Goal: Browse casually

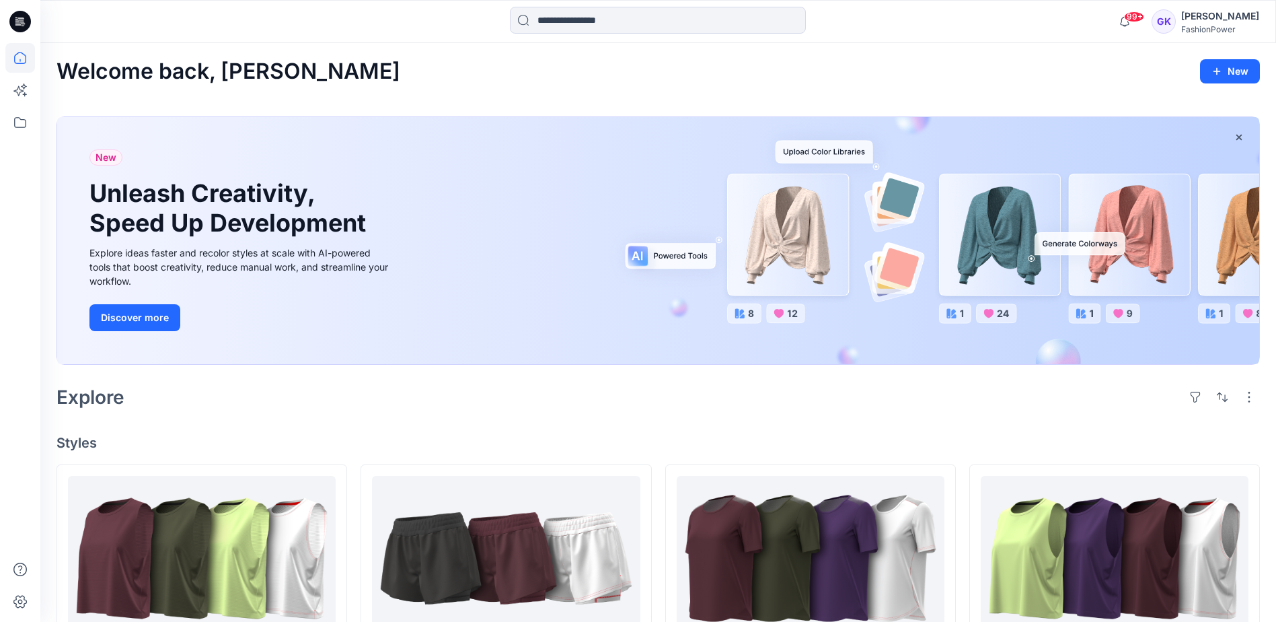
scroll to position [404, 0]
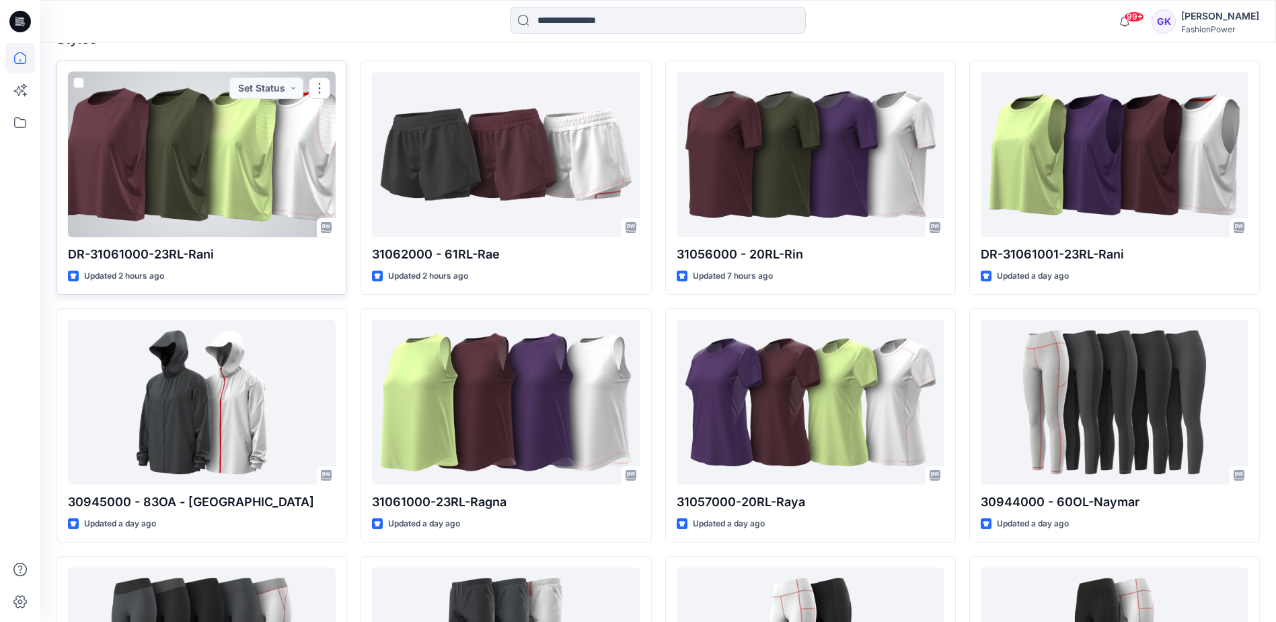
click at [254, 166] on div at bounding box center [202, 154] width 268 height 165
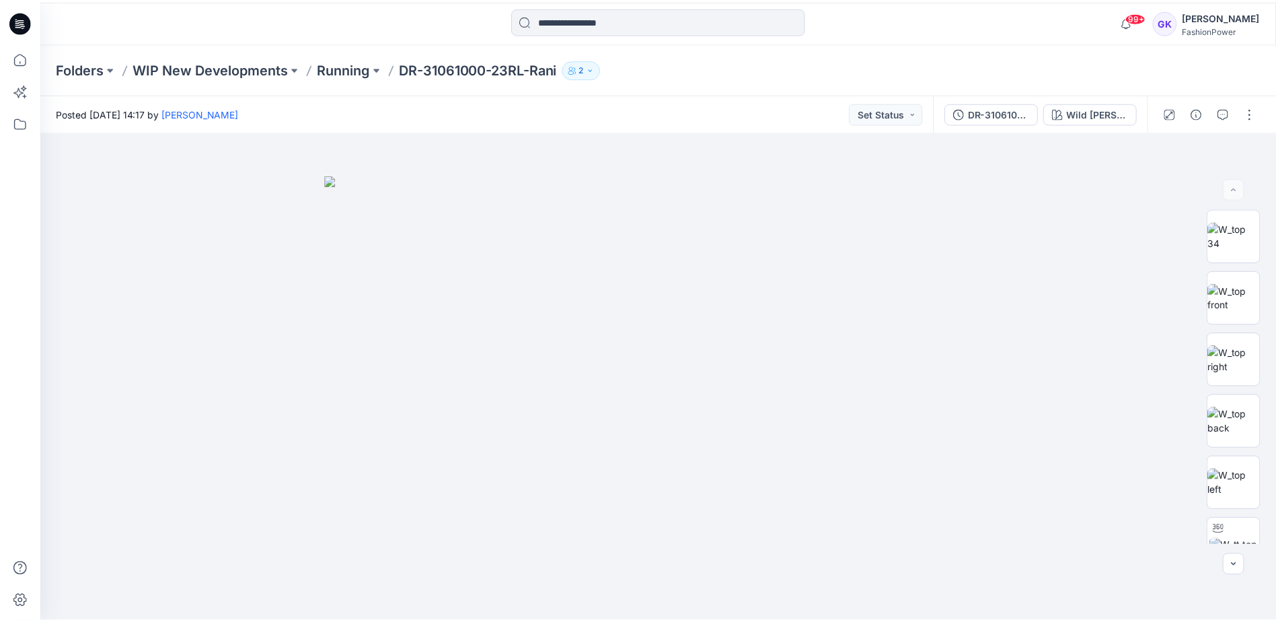
scroll to position [404, 0]
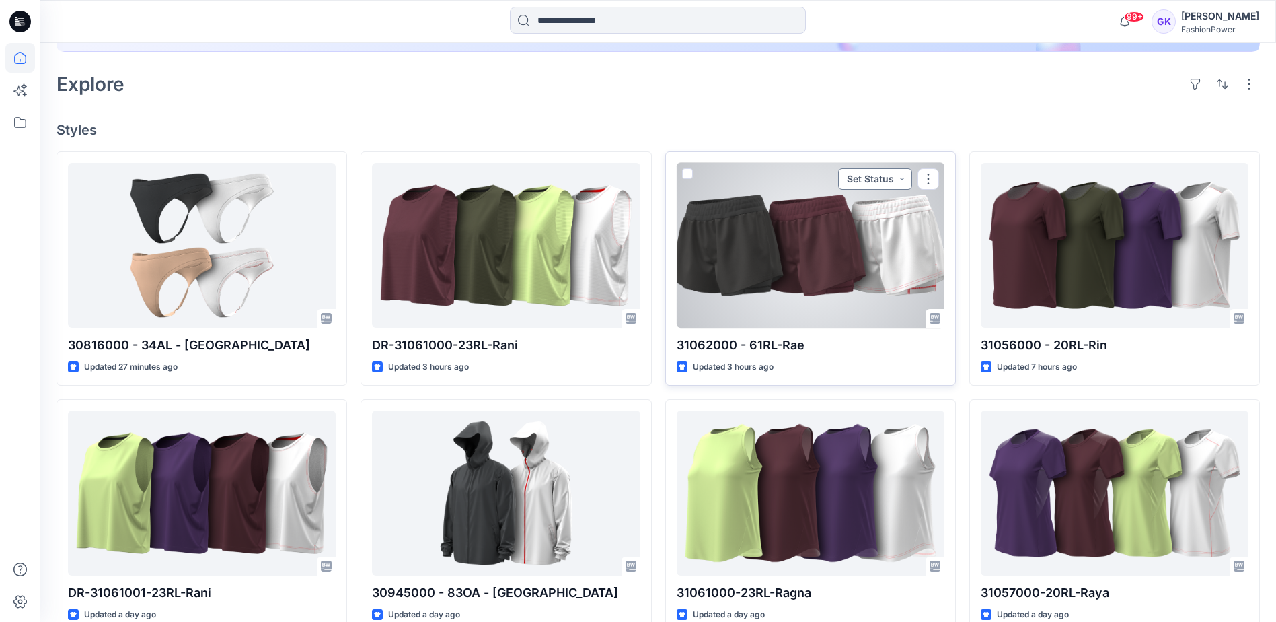
scroll to position [336, 0]
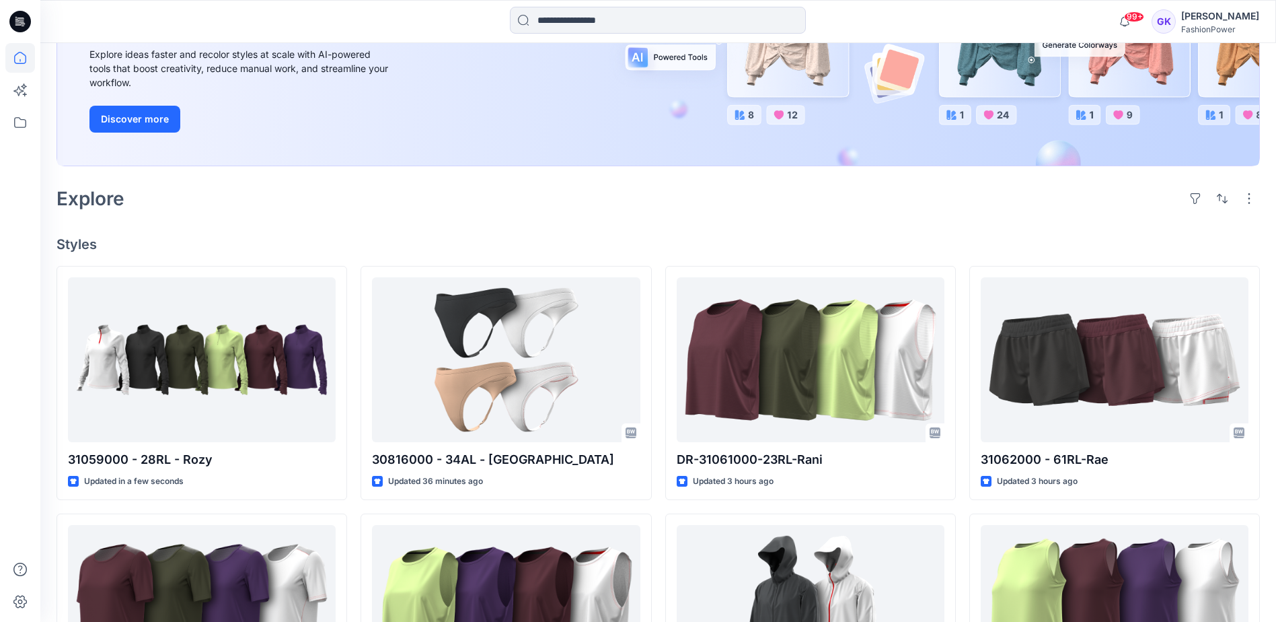
scroll to position [202, 0]
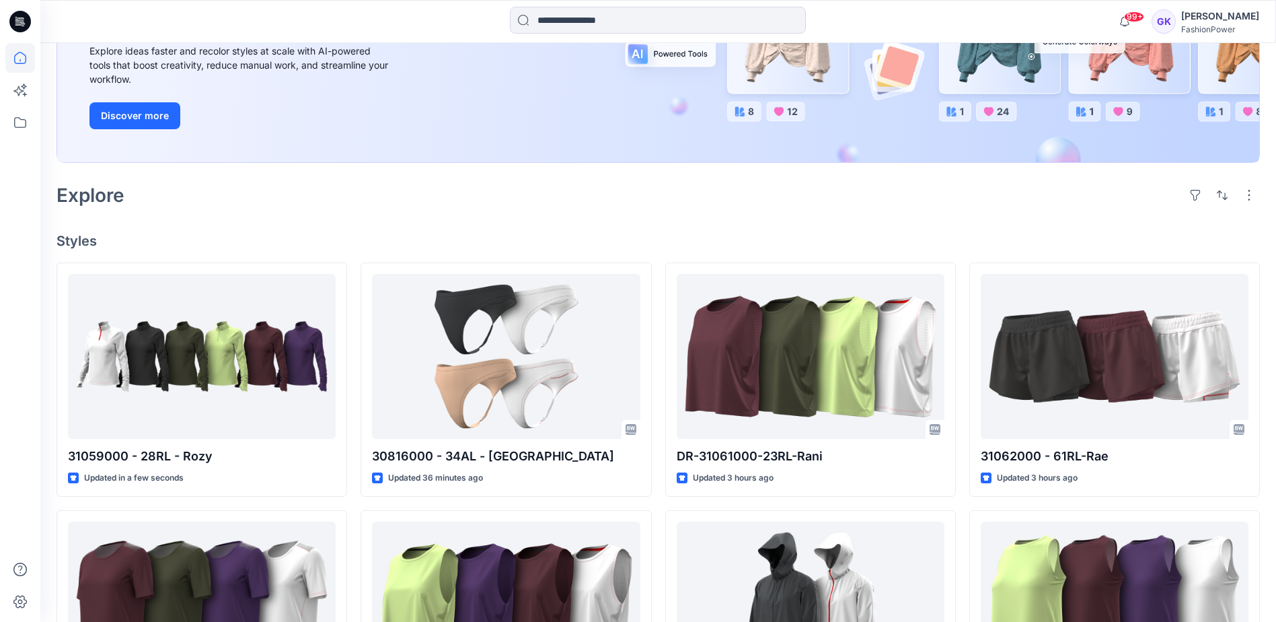
click at [570, 225] on div "Welcome back, Guerline New New Unleash Creativity, Speed Up Development Explore…" at bounding box center [658, 448] width 1236 height 1215
click at [592, 218] on div "Welcome back, Guerline New New Unleash Creativity, Speed Up Development Explore…" at bounding box center [658, 448] width 1236 height 1215
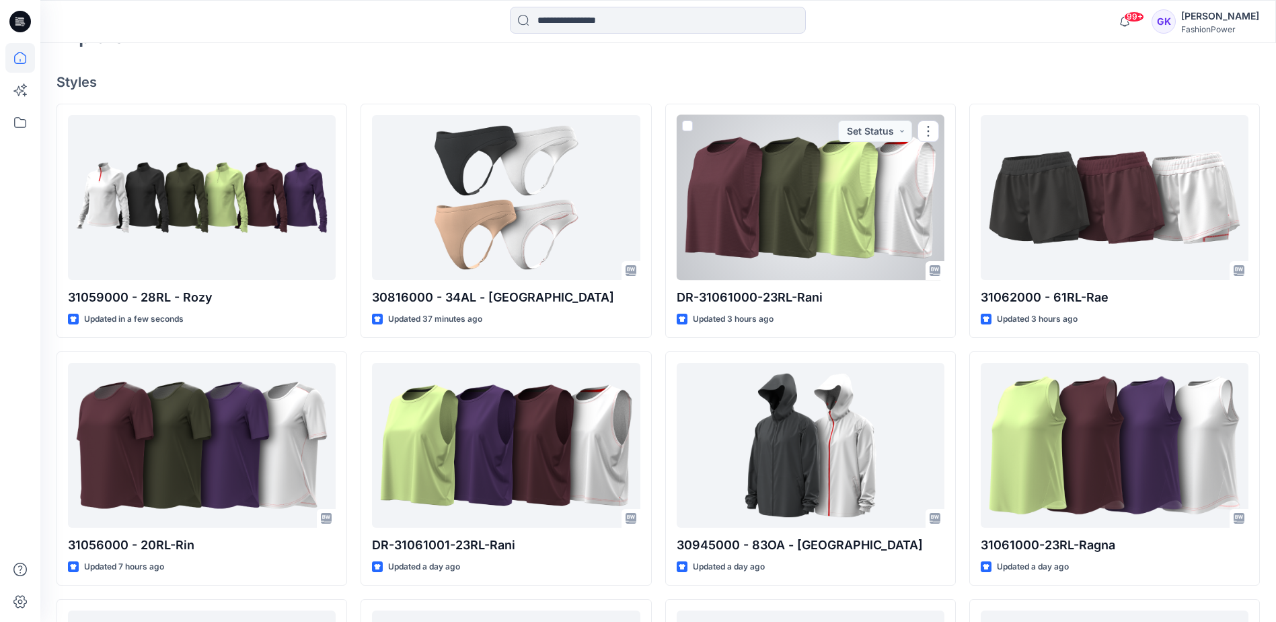
scroll to position [336, 0]
